Goal: Communication & Community: Answer question/provide support

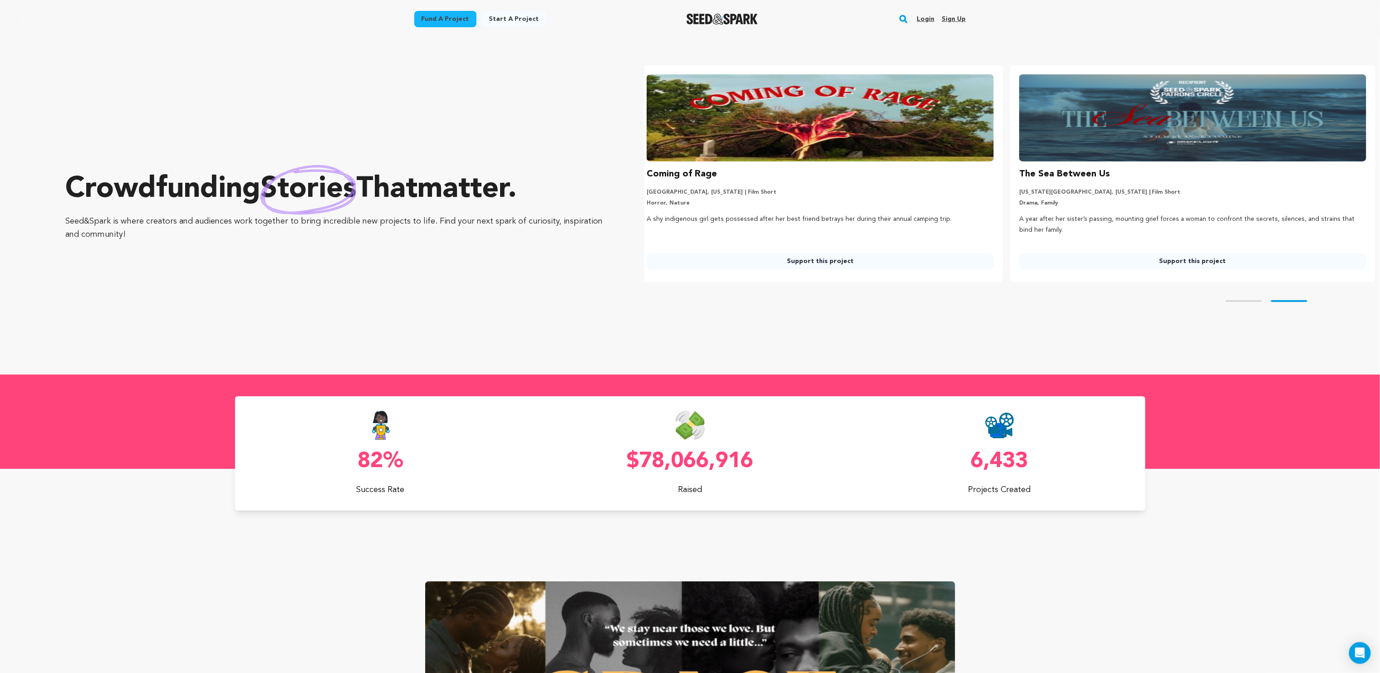
scroll to position [0, 379]
click at [925, 16] on link "Login" at bounding box center [925, 19] width 18 height 15
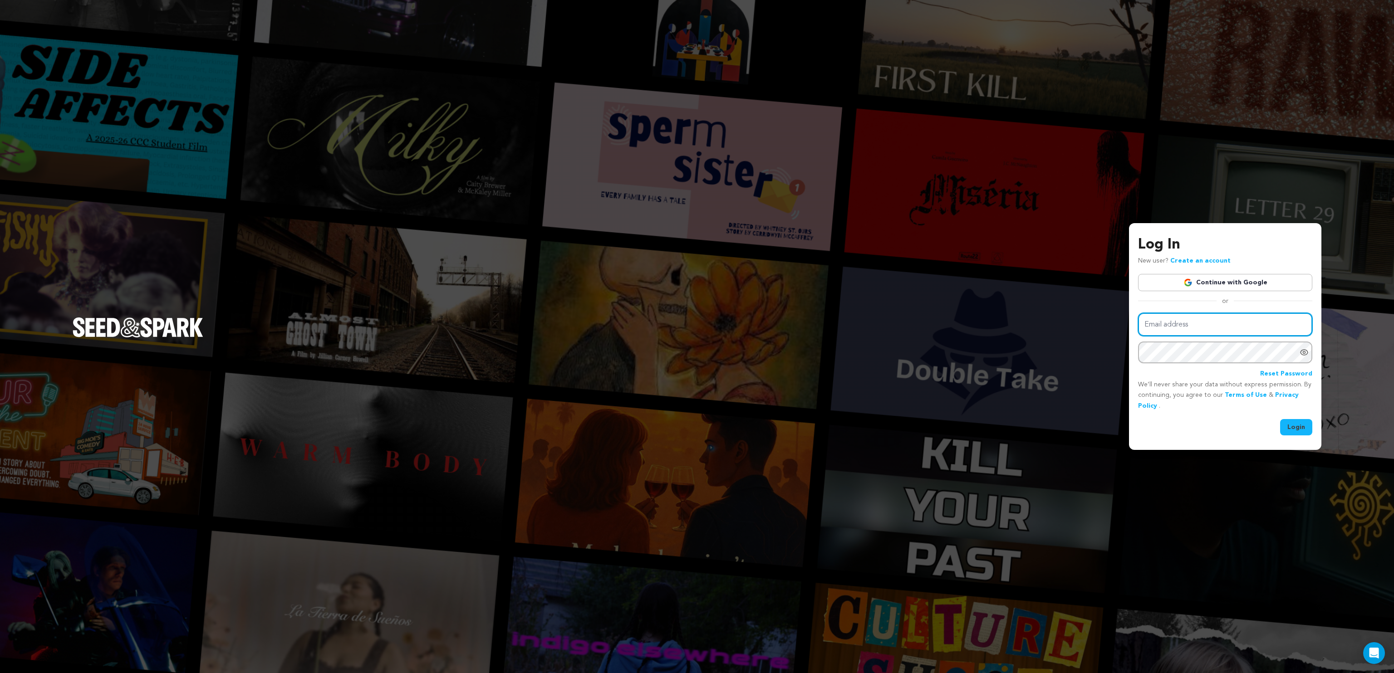
type input "Hannahtoby02@gmail.com"
click at [1296, 429] on button "Login" at bounding box center [1296, 427] width 32 height 16
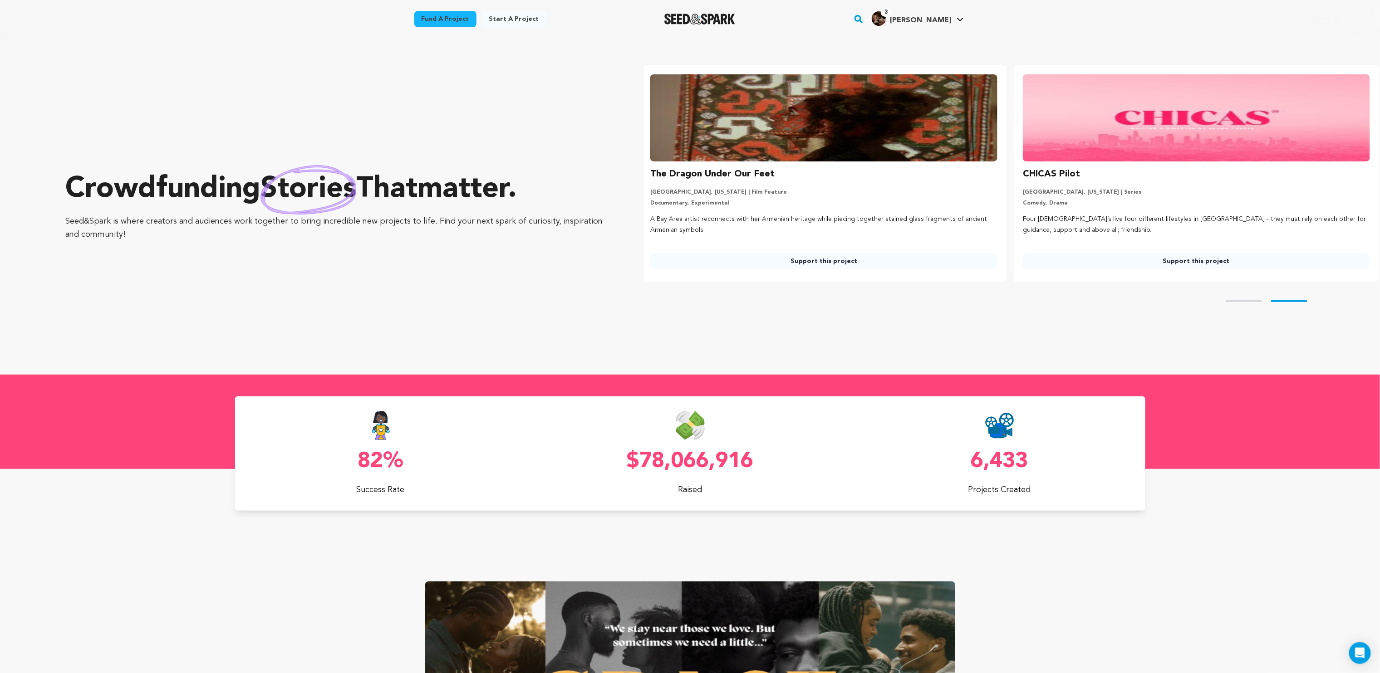
click at [925, 22] on span "[PERSON_NAME]" at bounding box center [920, 20] width 61 height 7
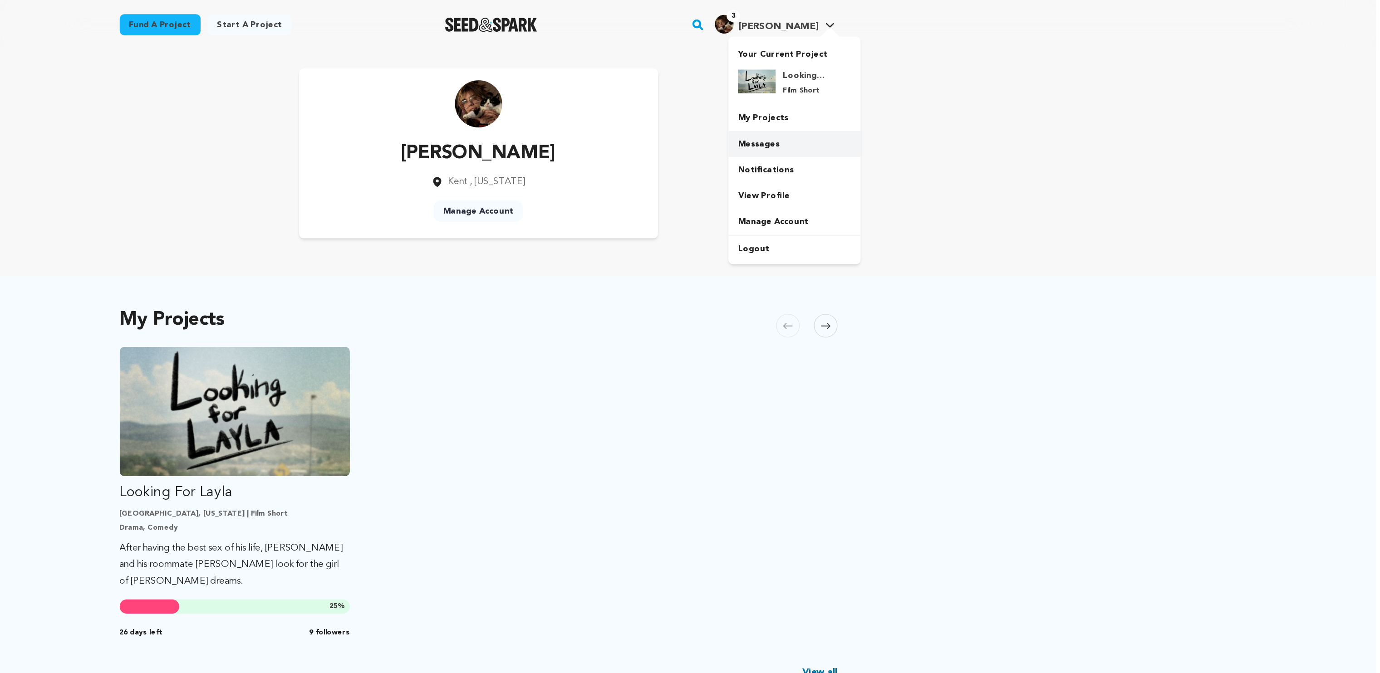
click at [911, 110] on link "Messages" at bounding box center [933, 111] width 102 height 20
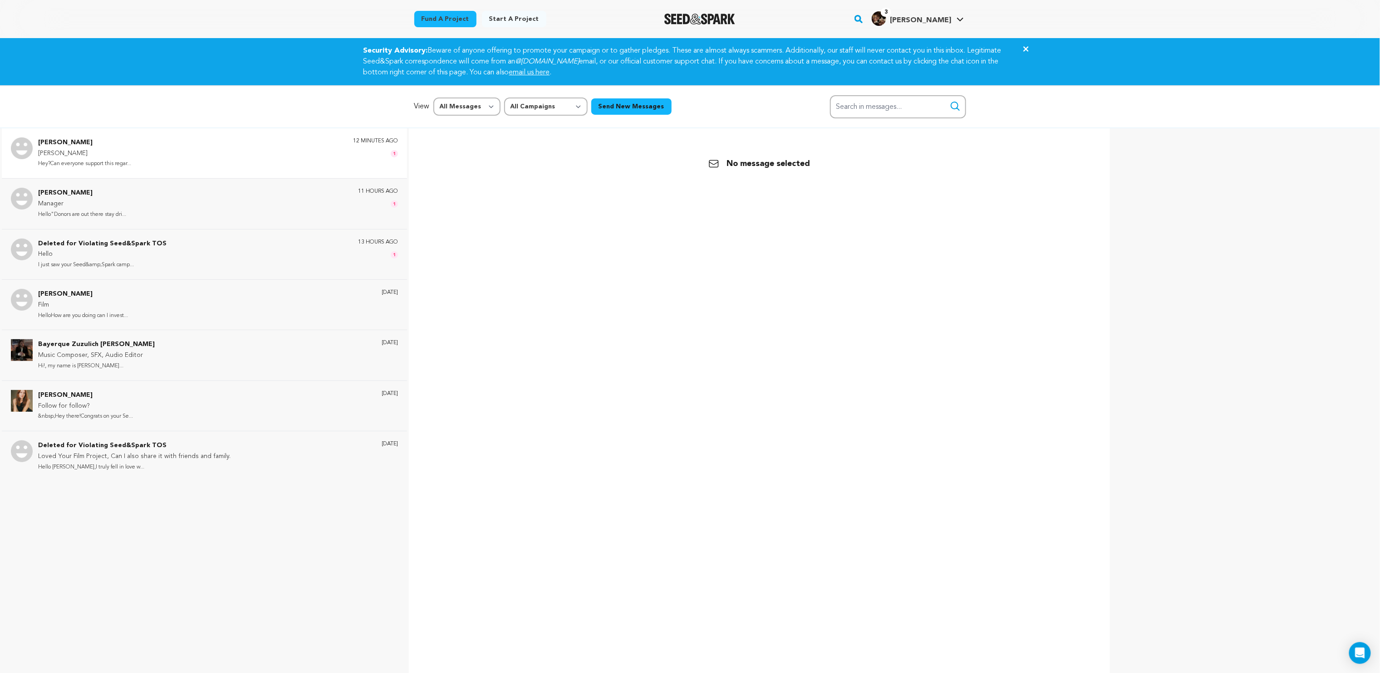
click at [128, 170] on div "[PERSON_NAME] Hey?Can everyone support this regar... 12 minutes ago 1" at bounding box center [204, 153] width 405 height 50
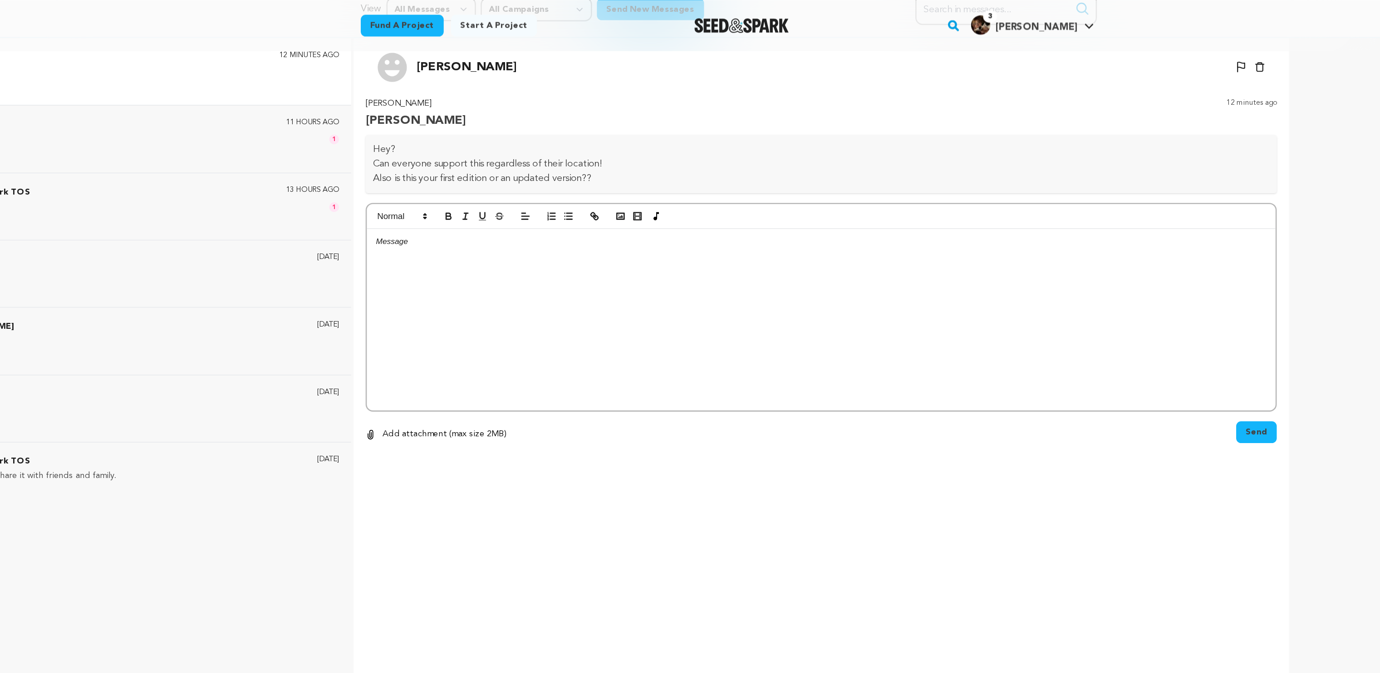
scroll to position [99, 0]
click at [492, 212] on div at bounding box center [759, 240] width 681 height 136
click at [421, 225] on div "Hello! Yes! It doesn't matter where you are located, all donators are welcome! …" at bounding box center [759, 240] width 681 height 136
click at [1077, 322] on button "Send" at bounding box center [1085, 324] width 30 height 16
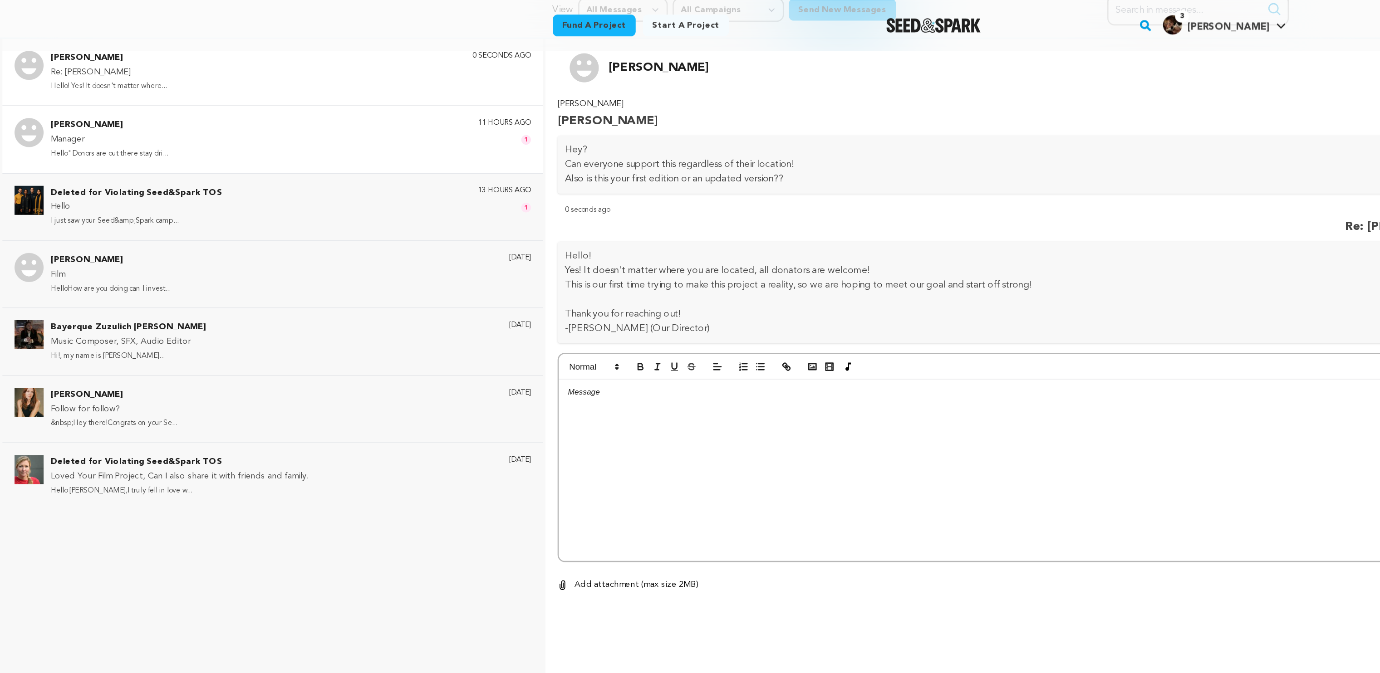
click at [192, 112] on div "Sarah Joy Manager Hello"Donors are out there stay dri... 11 hours ago 1" at bounding box center [218, 104] width 360 height 32
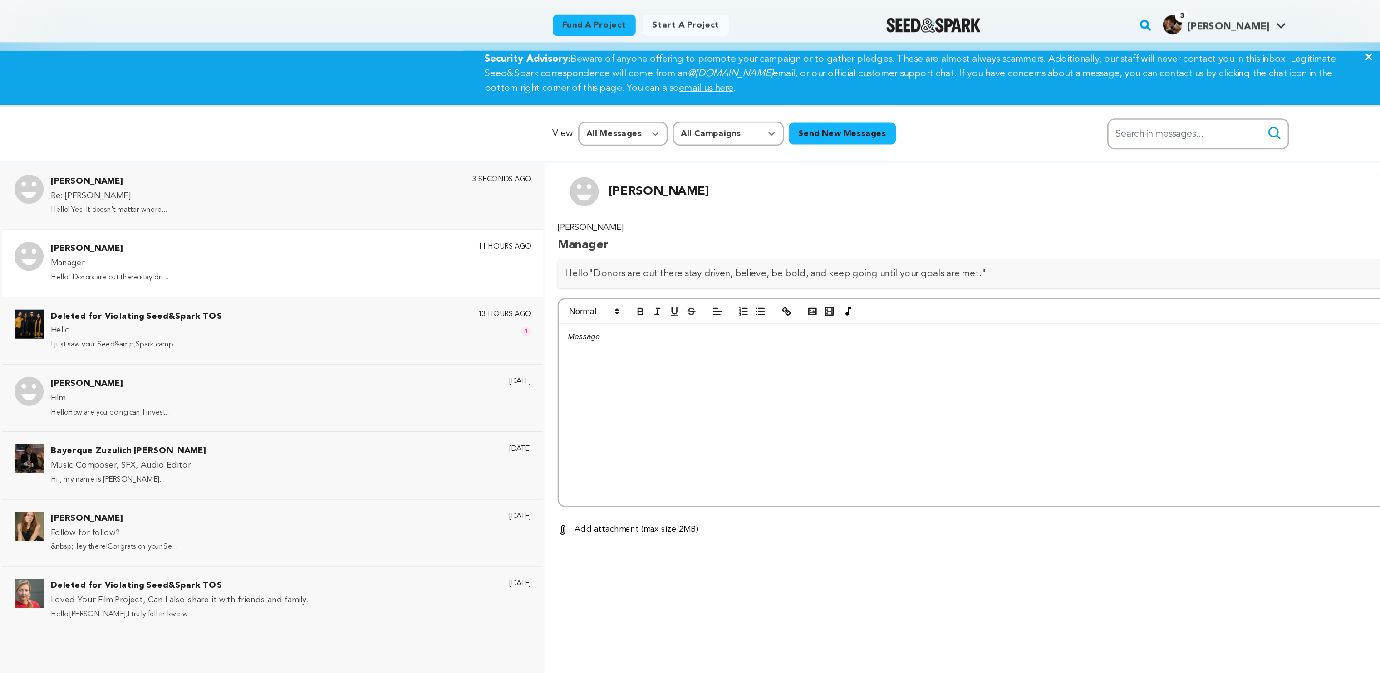
scroll to position [5, 0]
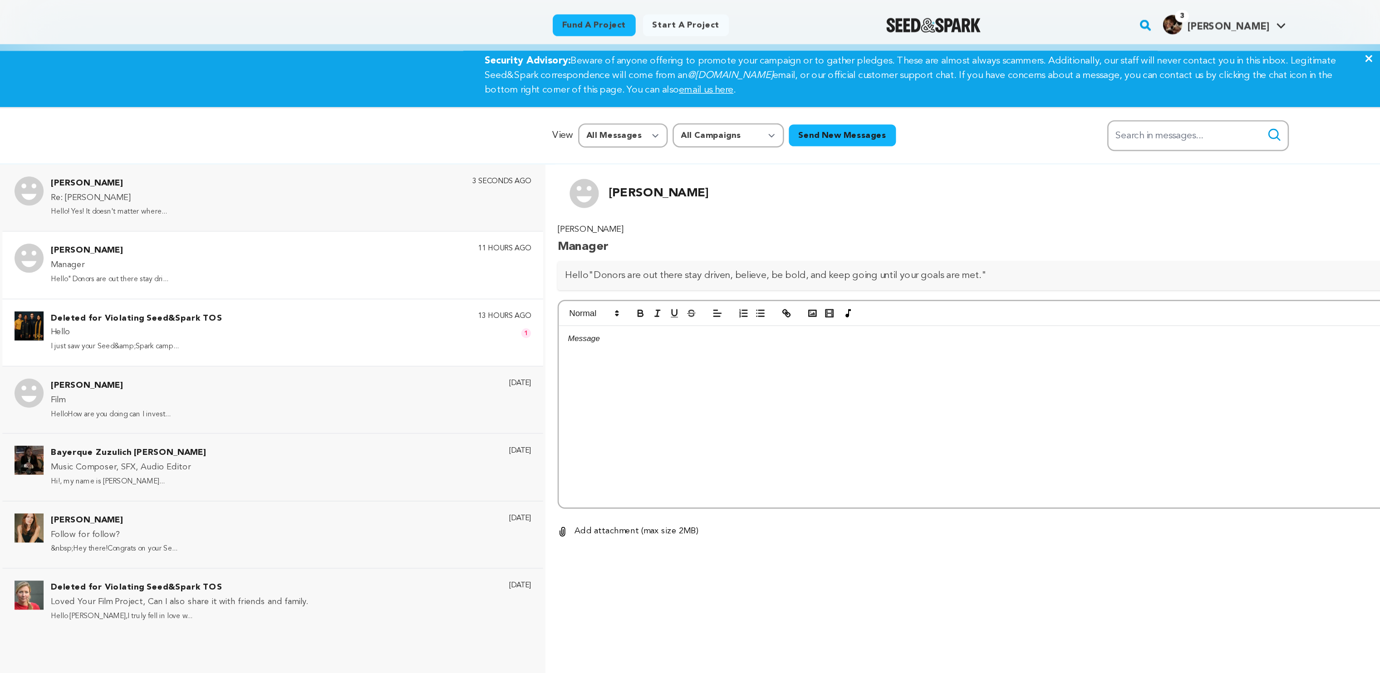
click at [167, 239] on div "Deleted for Violating Seed&Spark TOS Hello I just saw your Seed&amp;Spark camp.…" at bounding box center [218, 250] width 360 height 32
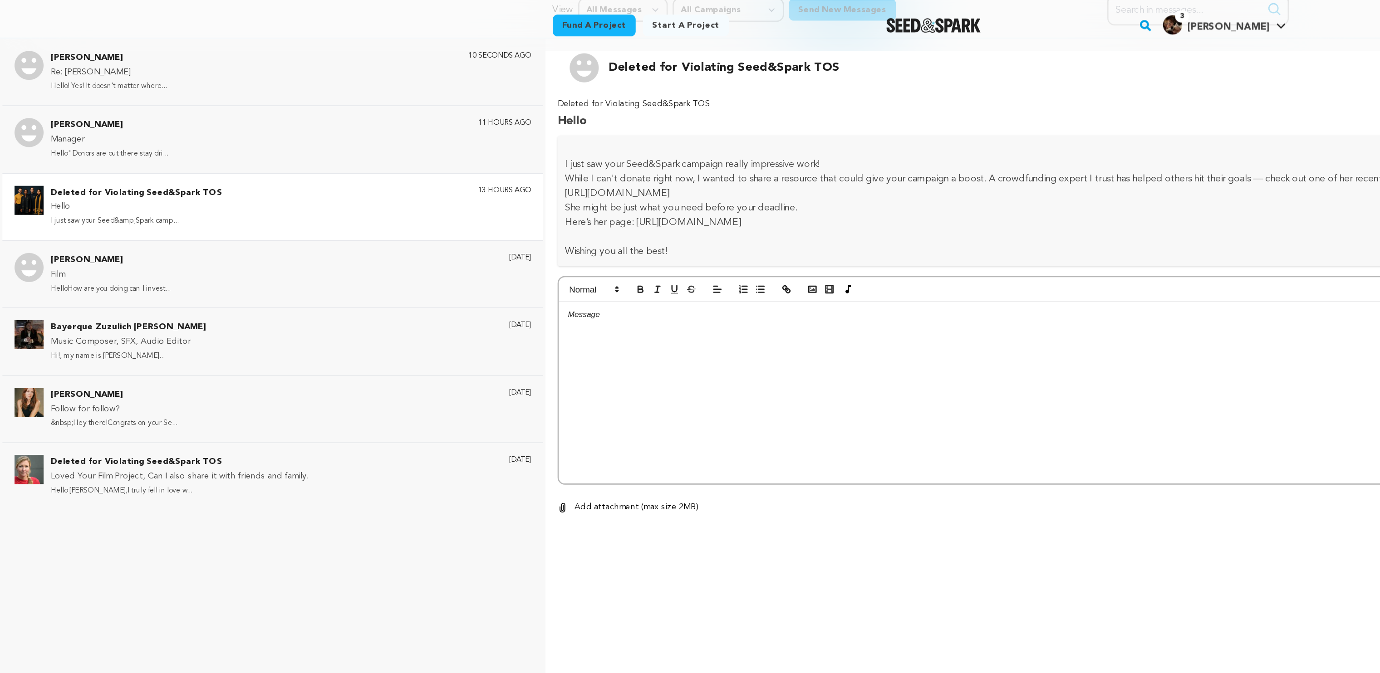
scroll to position [98, 0]
click at [178, 204] on div "Samuel Eric Film HelloHow are you doing can I invest... 1 day ago" at bounding box center [218, 207] width 360 height 32
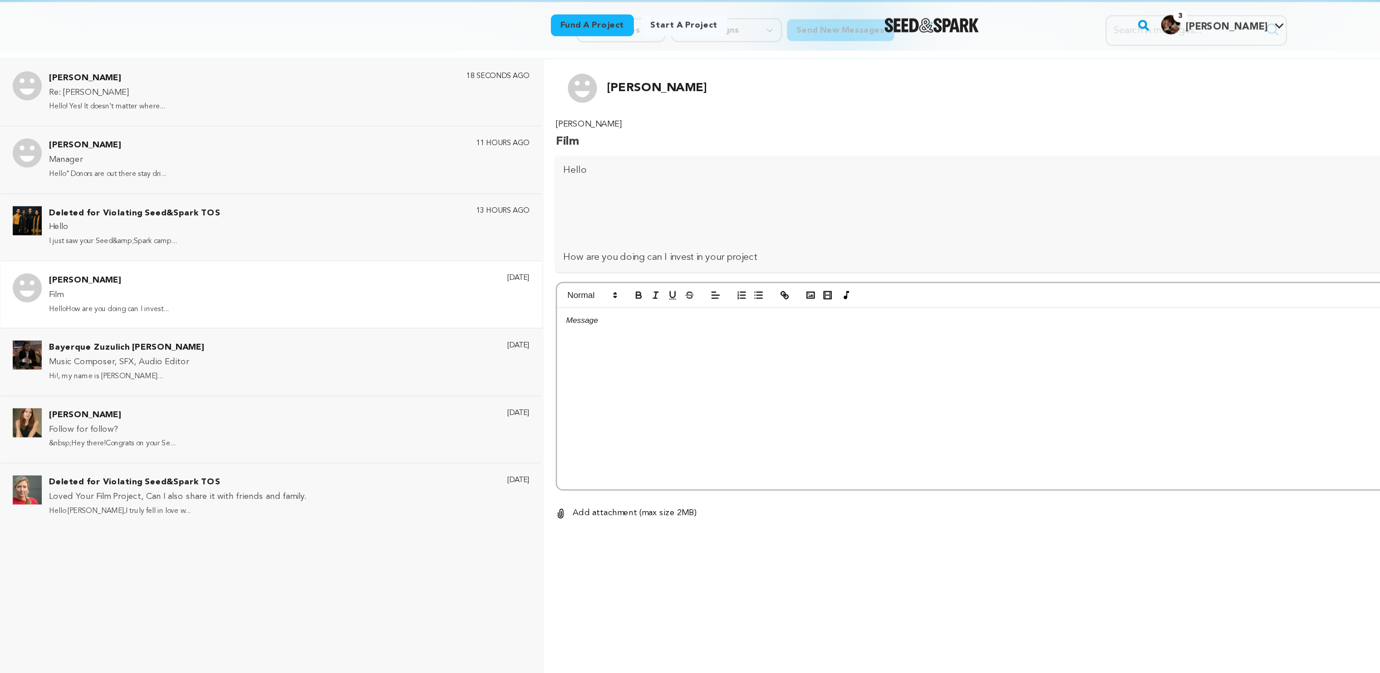
scroll to position [83, 0]
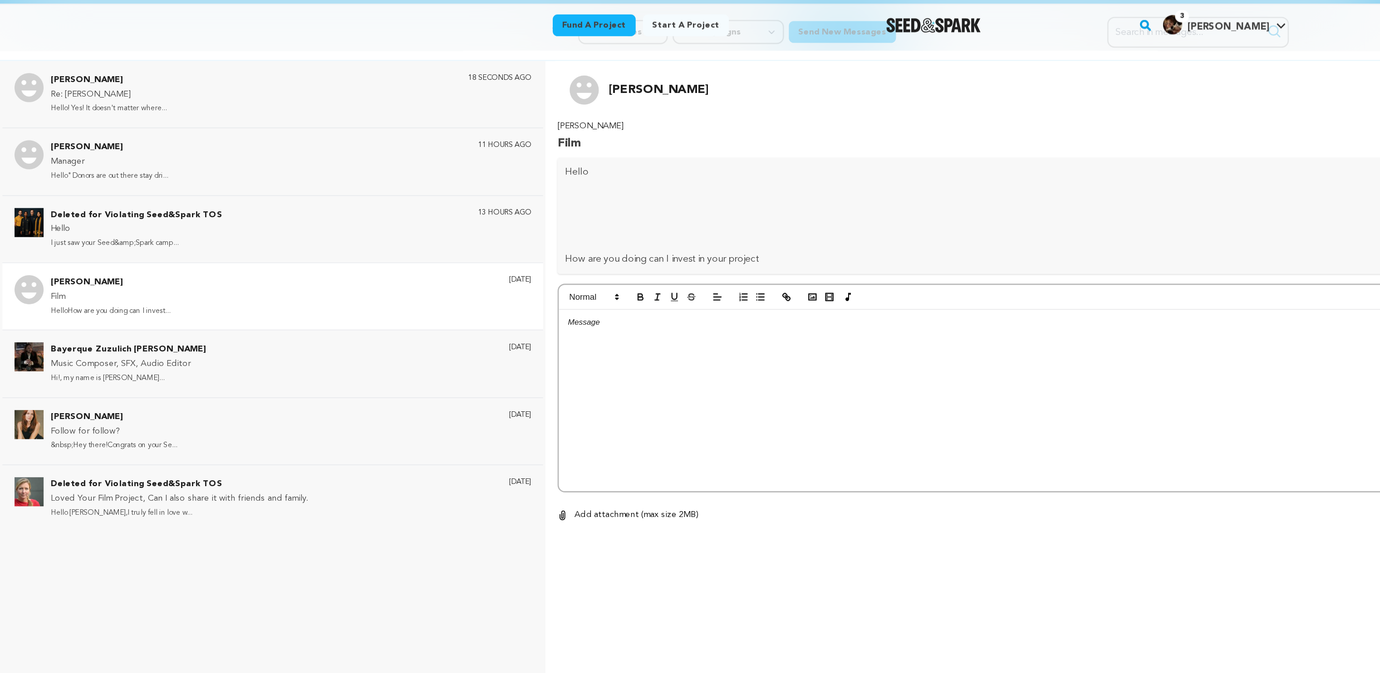
click at [488, 263] on div at bounding box center [759, 300] width 681 height 136
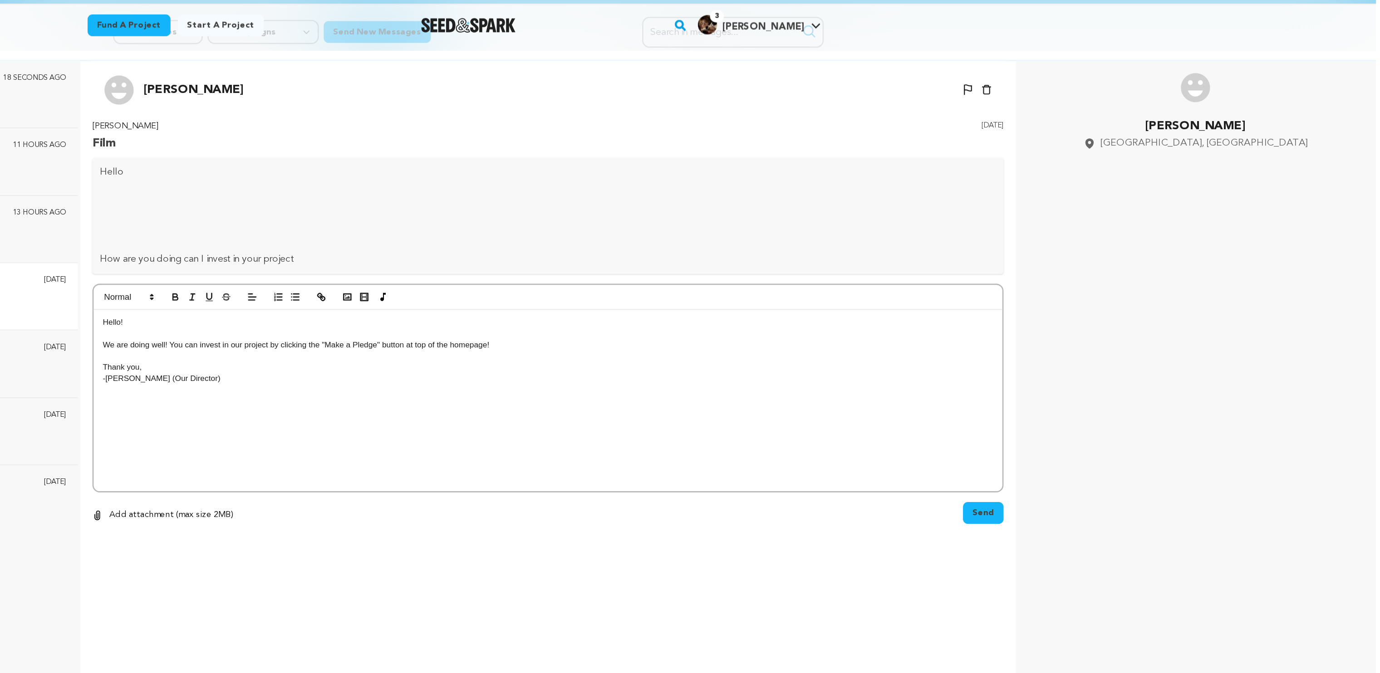
click at [1086, 390] on button "Send" at bounding box center [1085, 385] width 30 height 16
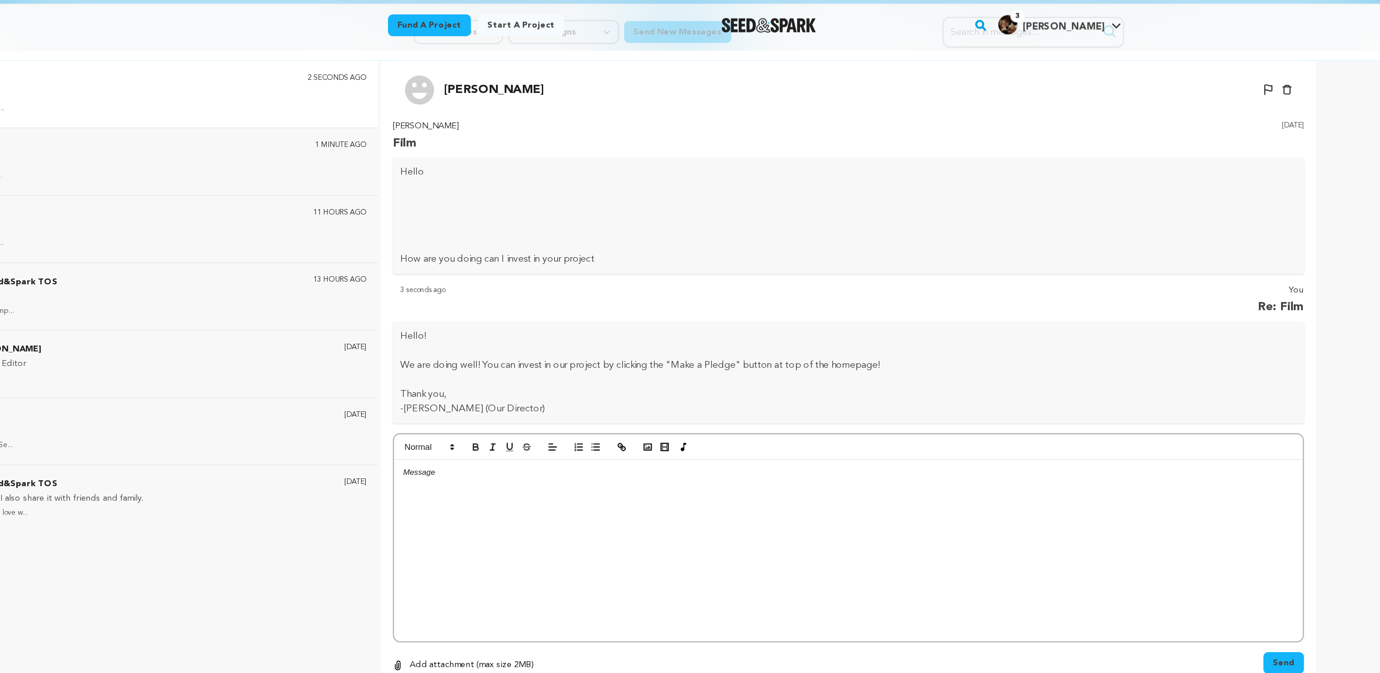
scroll to position [0, 0]
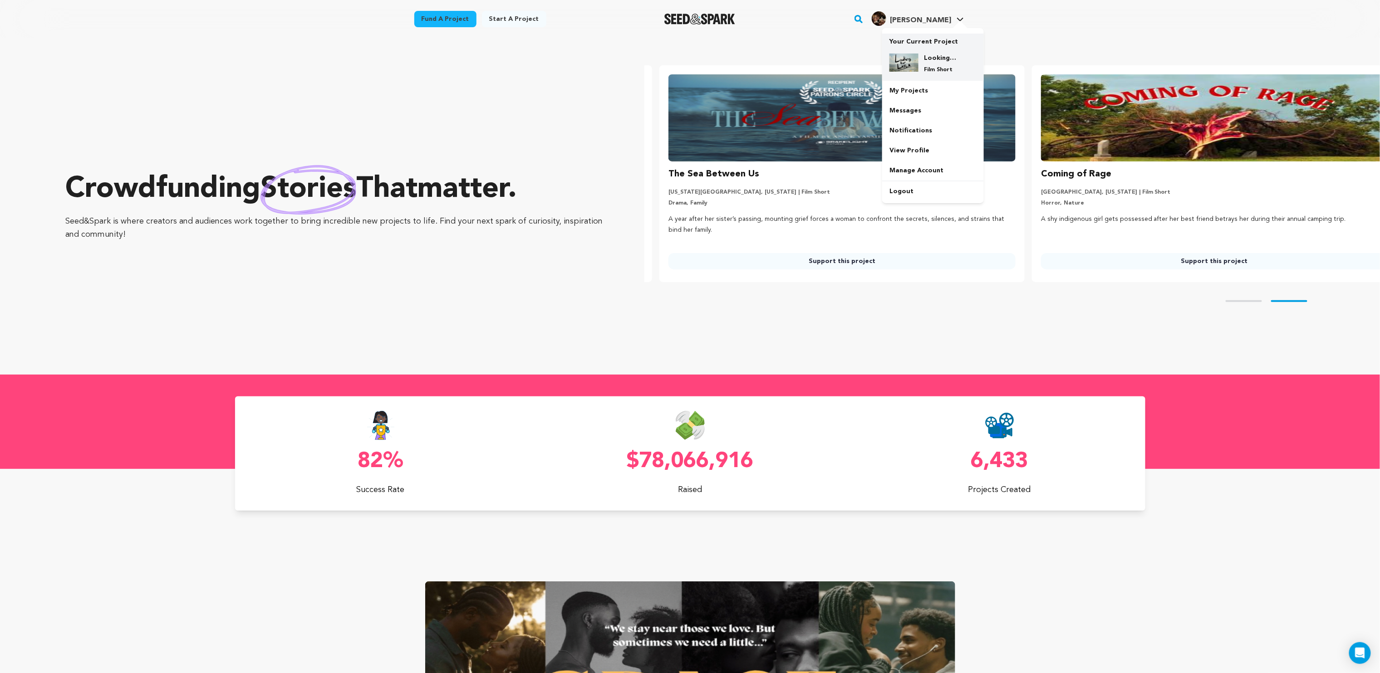
click at [913, 45] on p "Your Current Project" at bounding box center [932, 40] width 87 height 13
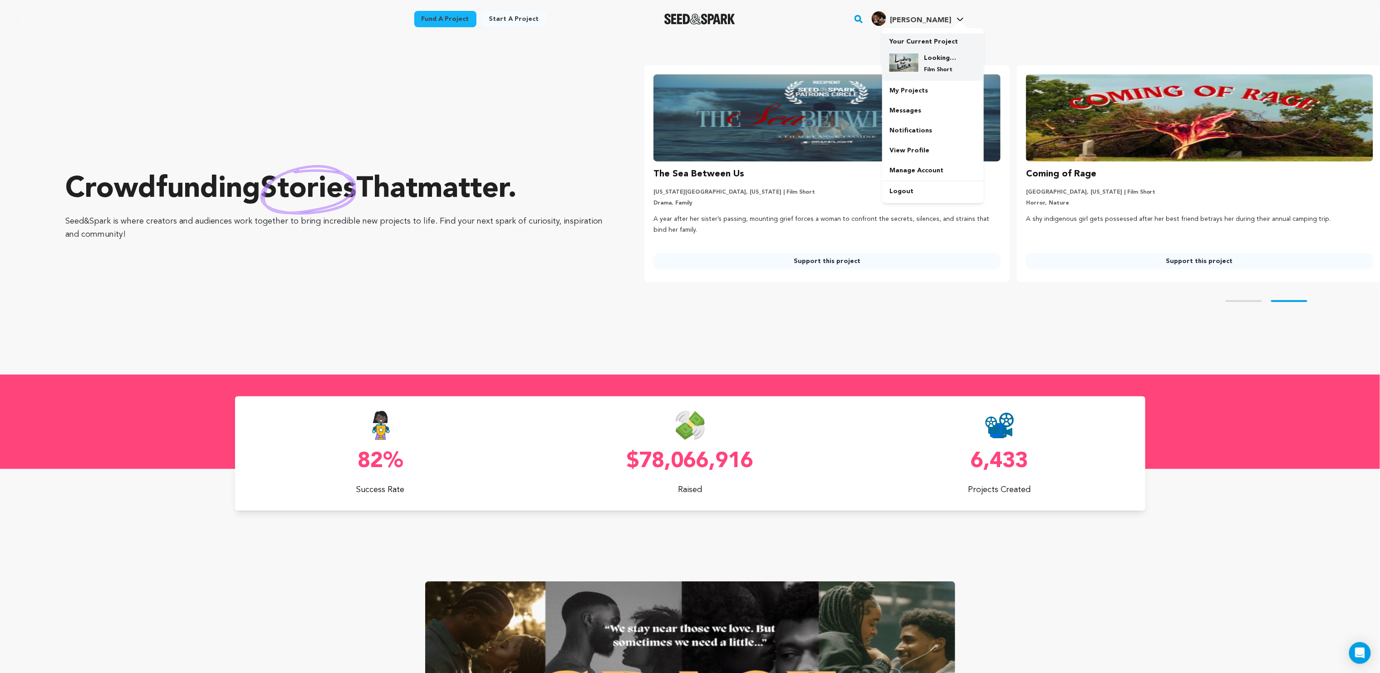
scroll to position [0, 379]
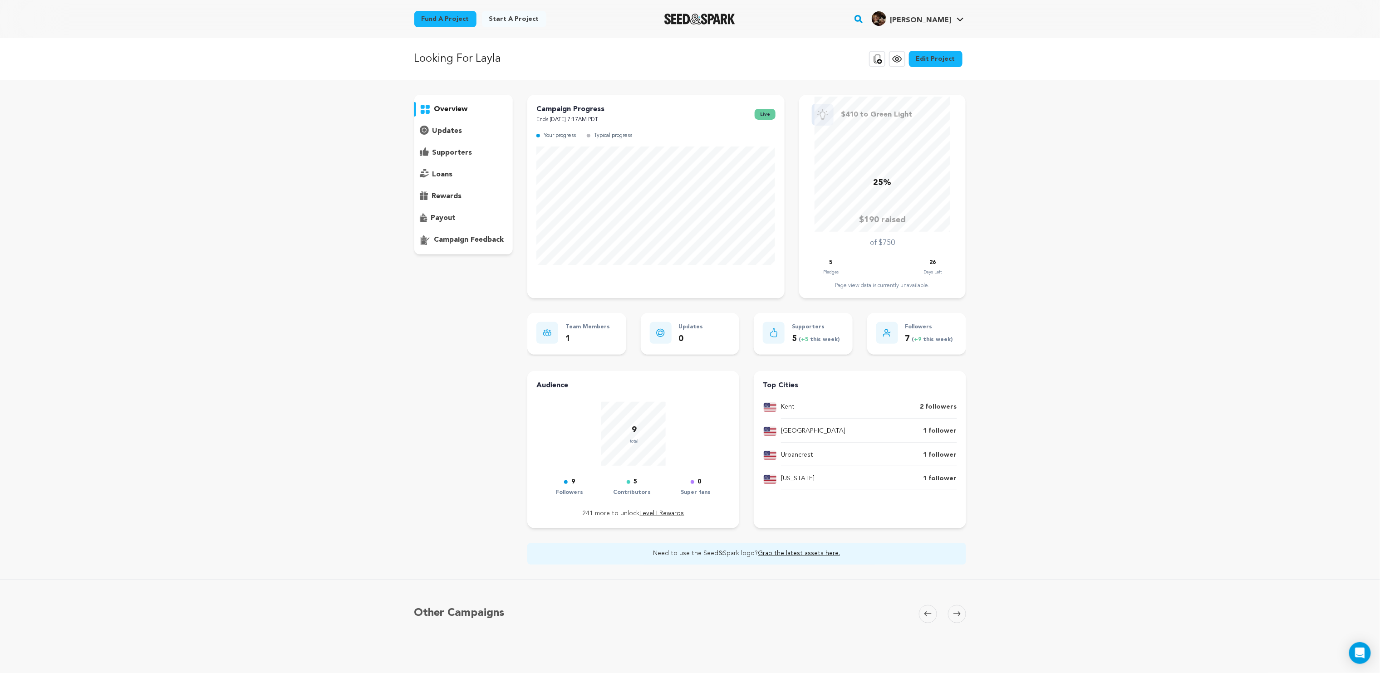
click at [898, 55] on icon at bounding box center [896, 59] width 11 height 11
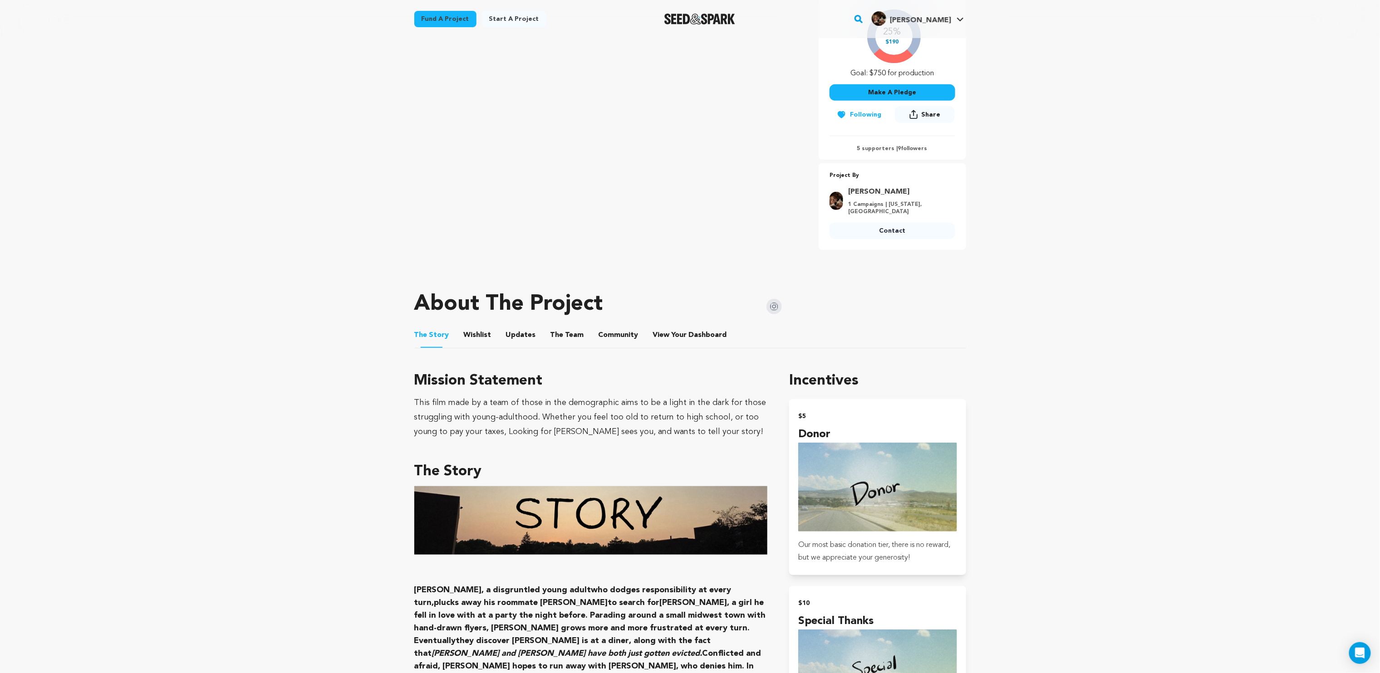
scroll to position [215, 0]
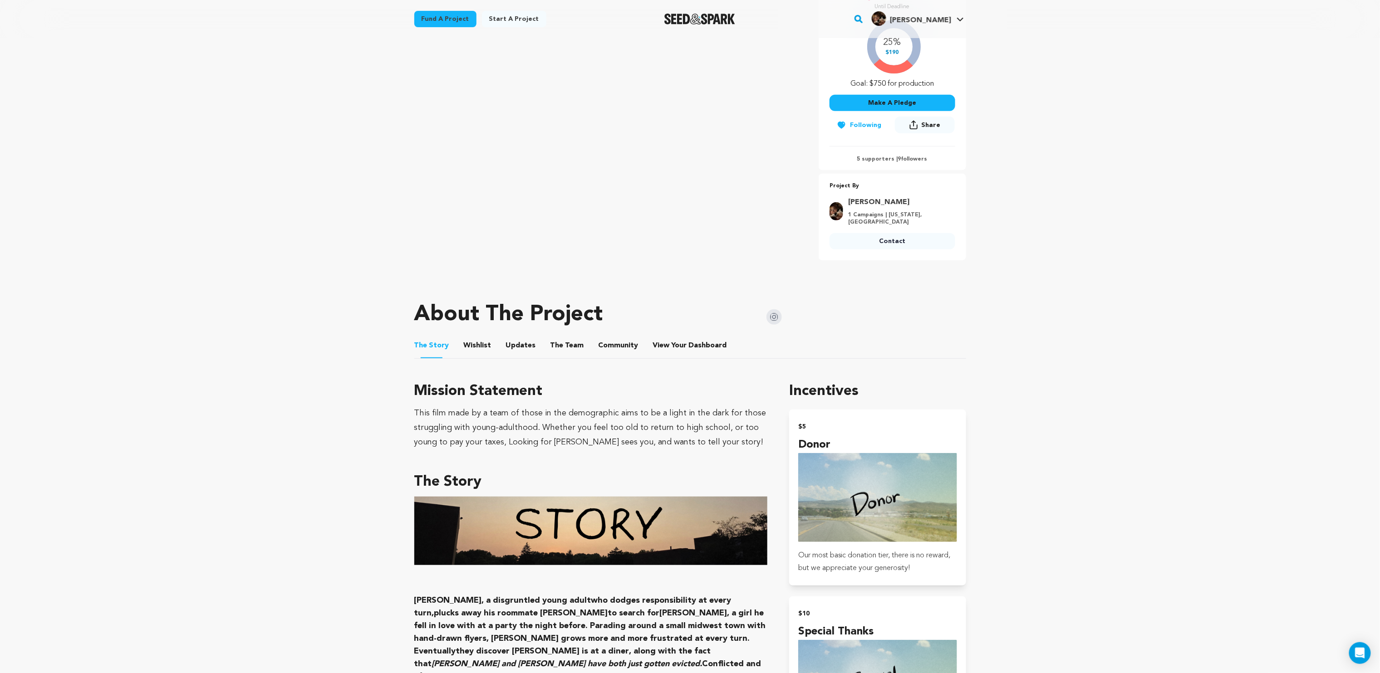
click at [472, 337] on button "Wishlist" at bounding box center [477, 348] width 22 height 22
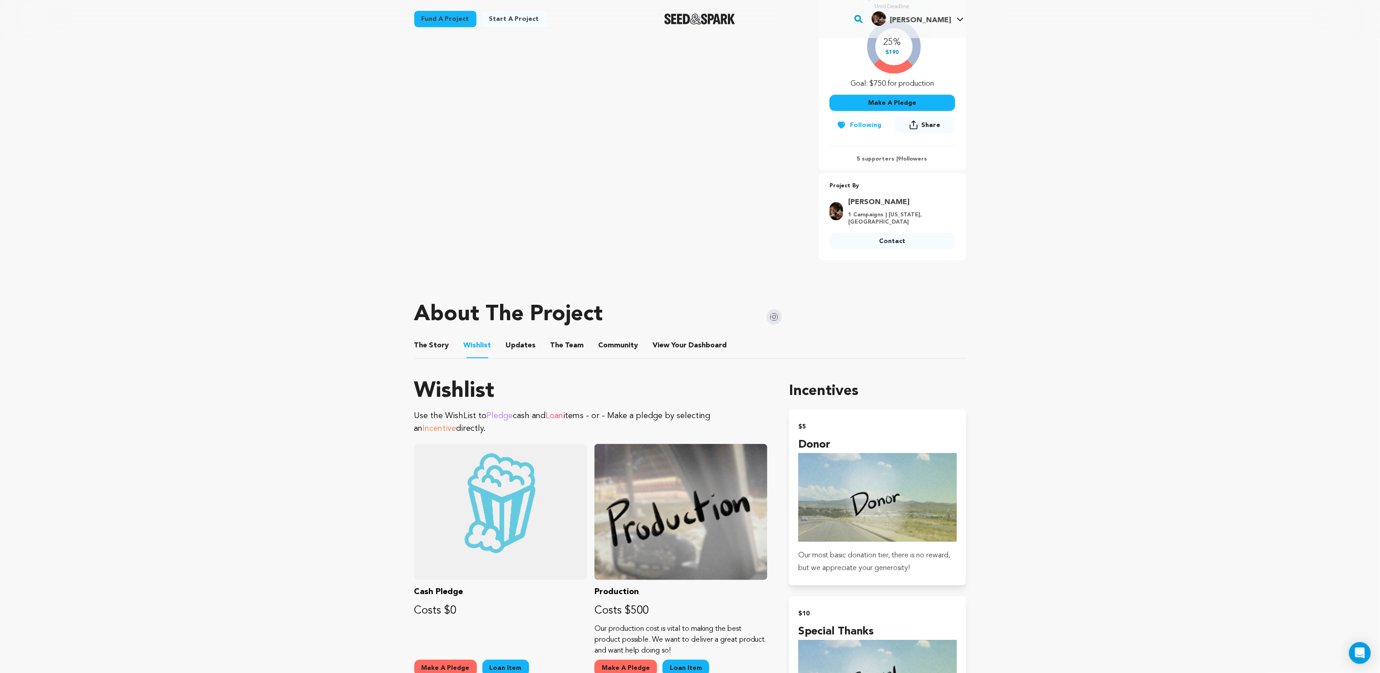
click at [533, 333] on ul "The Story The Story Wishlist Wishlist Updates Updates The Team The Team Communi…" at bounding box center [690, 346] width 552 height 26
click at [517, 341] on button "Updates" at bounding box center [521, 348] width 22 height 22
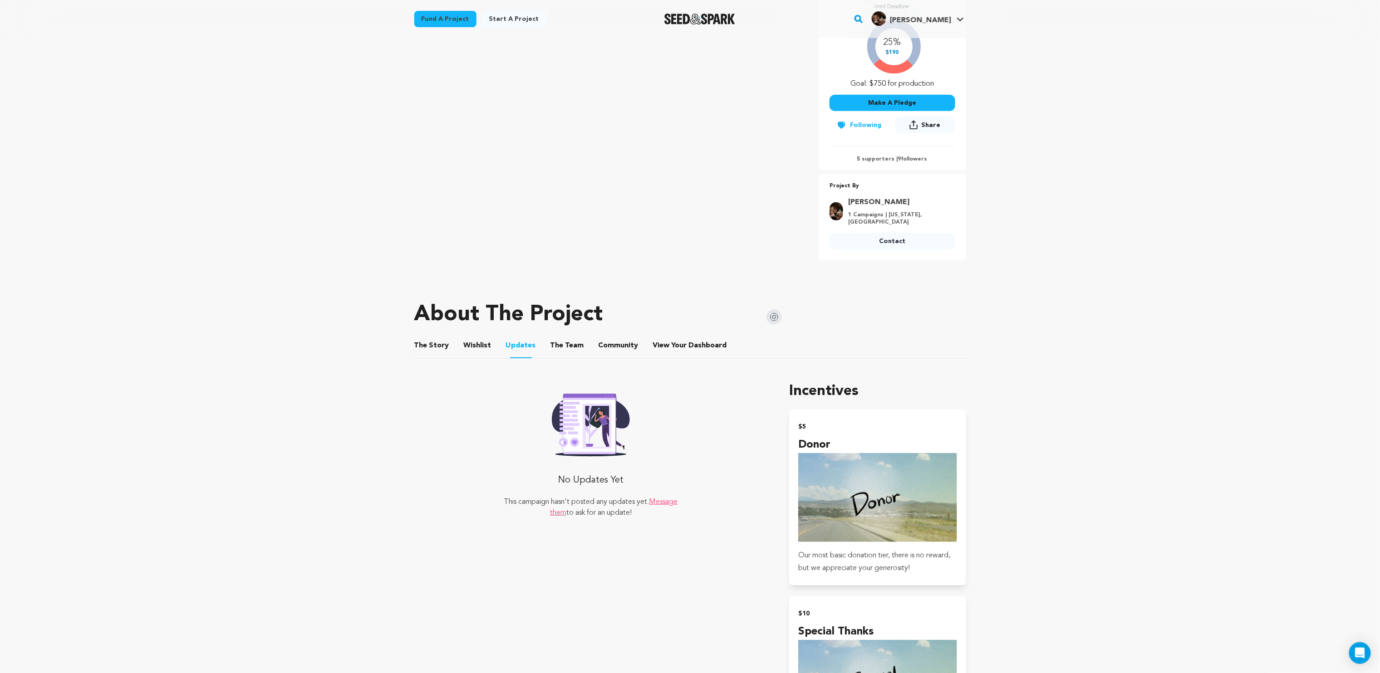
click at [556, 341] on button "The Team" at bounding box center [567, 348] width 22 height 22
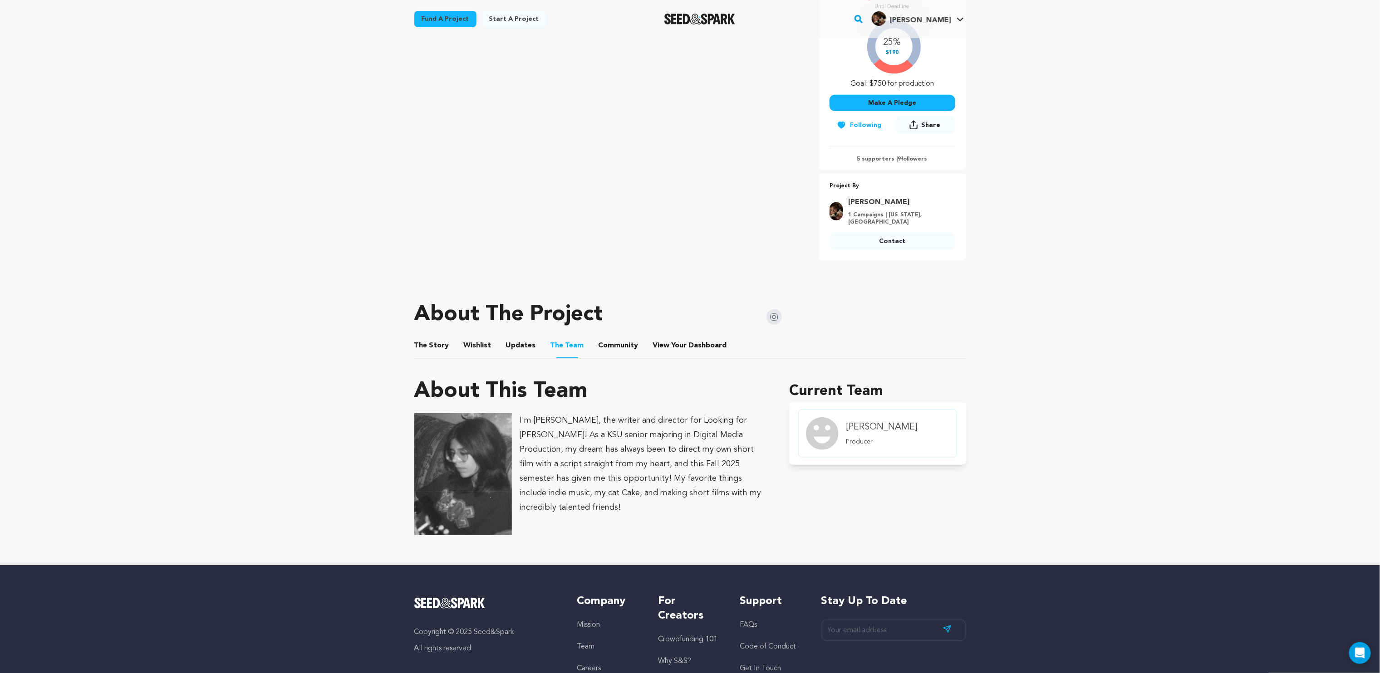
click at [607, 341] on button "Community" at bounding box center [618, 348] width 22 height 22
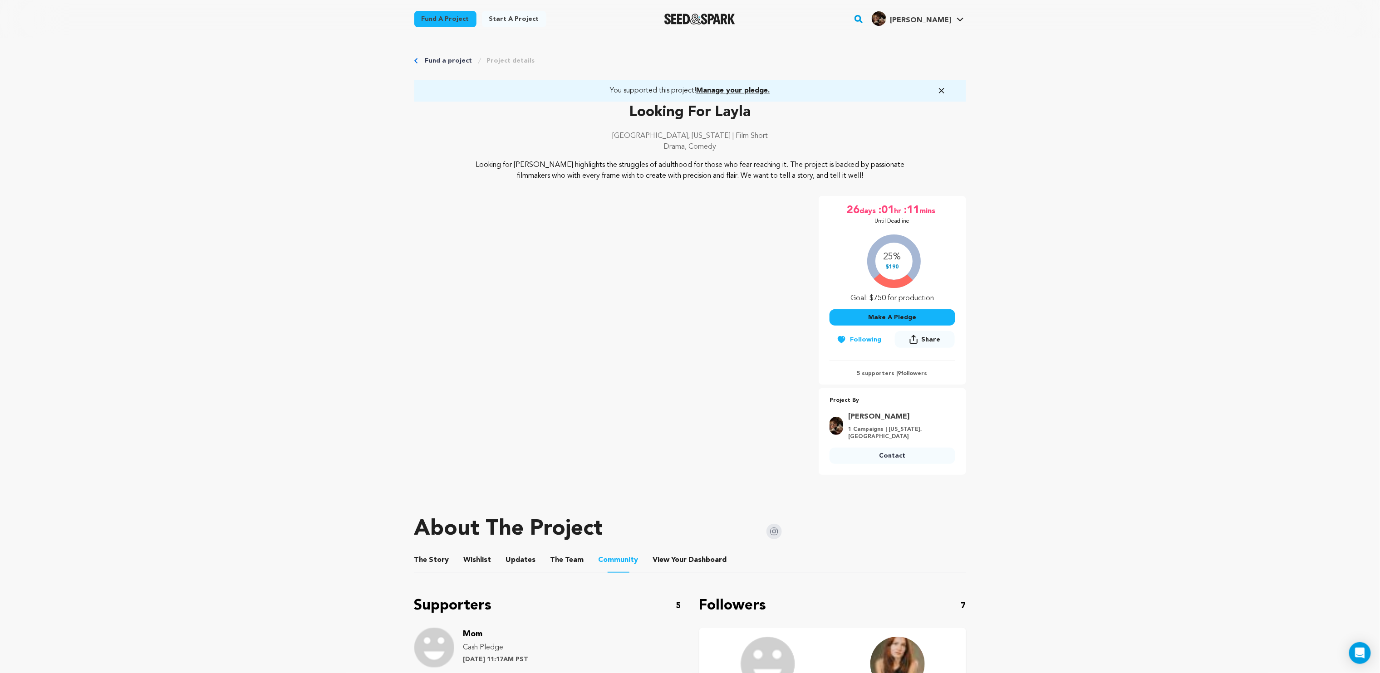
click at [426, 565] on button "The Story" at bounding box center [432, 562] width 22 height 22
